Goal: Task Accomplishment & Management: Manage account settings

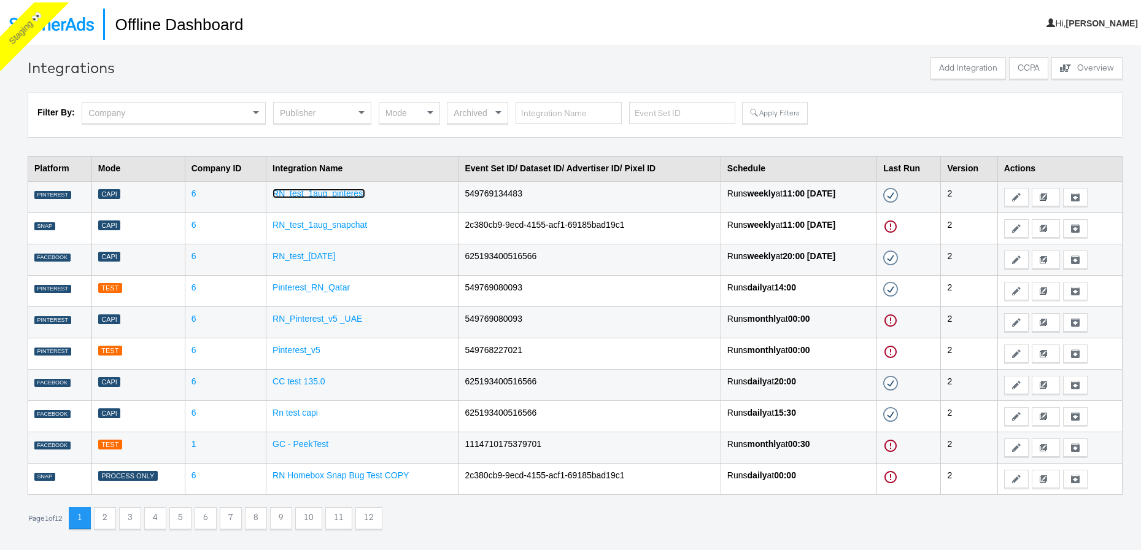
click at [339, 189] on link "RN_test_1aug_pinterest" at bounding box center [318, 191] width 93 height 10
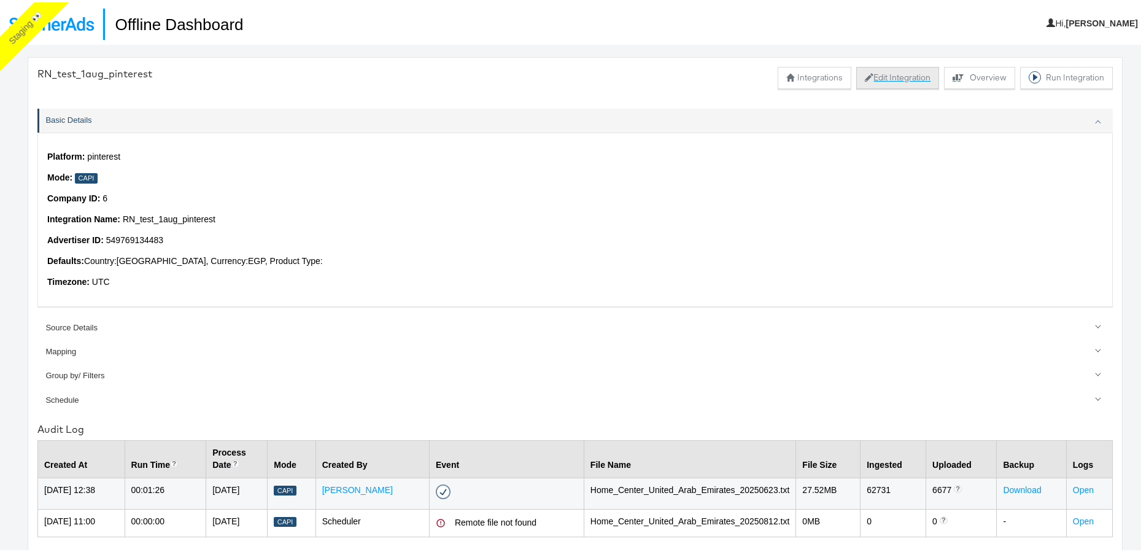
click at [881, 82] on button "Edit Integration" at bounding box center [897, 75] width 83 height 22
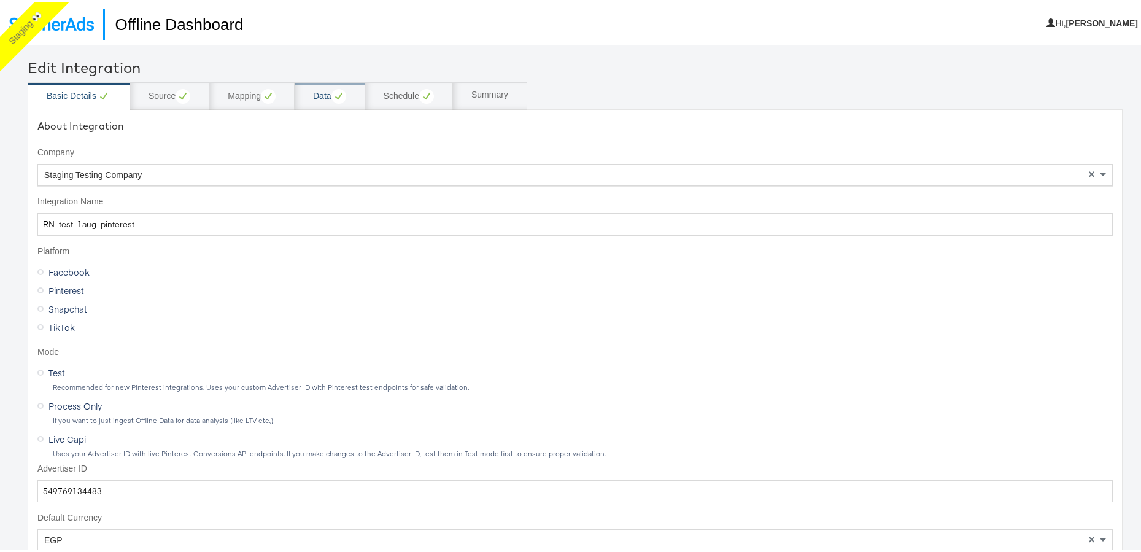
click at [311, 93] on div "Data" at bounding box center [330, 94] width 71 height 28
